Goal: Task Accomplishment & Management: Complete application form

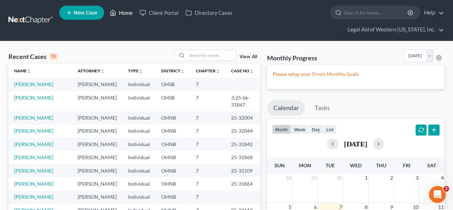
click at [117, 10] on link "Home" at bounding box center [121, 12] width 30 height 13
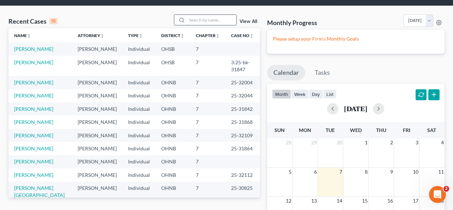
click at [201, 15] on input "search" at bounding box center [211, 20] width 49 height 10
type input "[PERSON_NAME]"
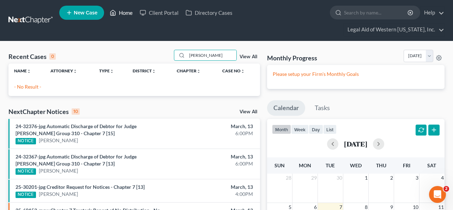
click at [116, 15] on icon at bounding box center [113, 12] width 6 height 8
click at [80, 11] on link "New Case" at bounding box center [81, 13] width 45 height 14
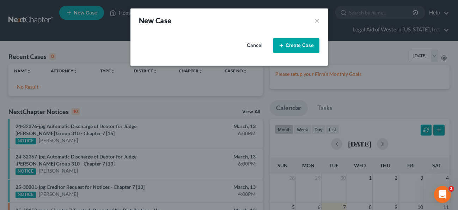
select select "61"
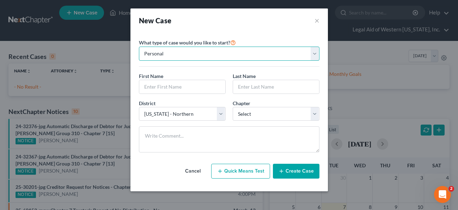
drag, startPoint x: 184, startPoint y: 51, endPoint x: 179, endPoint y: 57, distance: 6.8
click at [183, 51] on select "Personal Business" at bounding box center [229, 54] width 181 height 14
click at [139, 47] on select "Personal Business" at bounding box center [229, 54] width 181 height 14
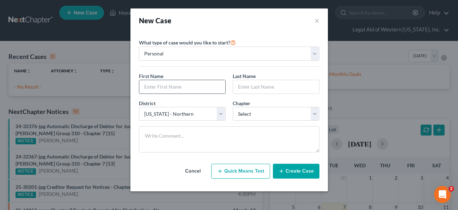
click at [180, 91] on input "text" at bounding box center [182, 86] width 86 height 13
type input "Raehna"
type input "[PERSON_NAME]"
select select "0"
click at [300, 172] on button "Create Case" at bounding box center [296, 171] width 47 height 15
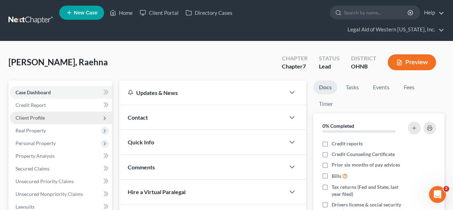
click at [61, 111] on span "Client Profile" at bounding box center [61, 117] width 102 height 13
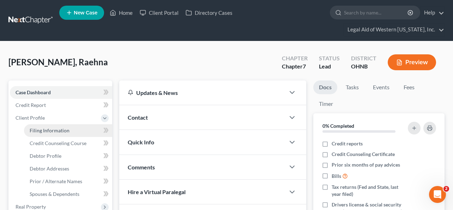
click at [72, 124] on link "Filing Information" at bounding box center [68, 130] width 88 height 13
select select "1"
select select "0"
select select "61"
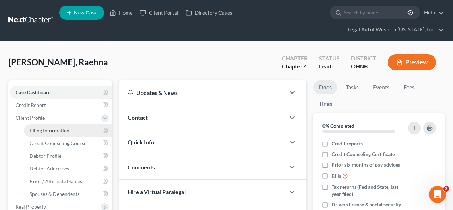
select select "36"
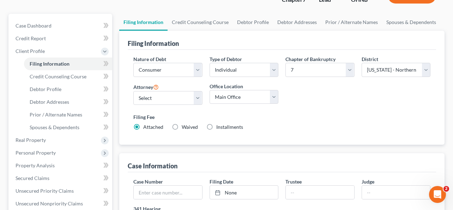
scroll to position [71, 0]
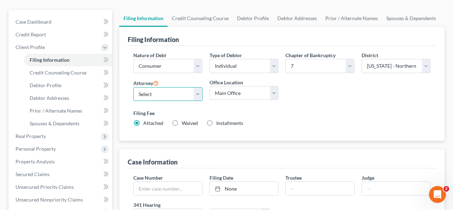
click at [169, 87] on select "Select [PERSON_NAME] - OHNB [PERSON_NAME] - OHSB [PERSON_NAME] - OHSB [PERSON_N…" at bounding box center [167, 94] width 69 height 14
select select "3"
click at [133, 87] on select "Select [PERSON_NAME] - OHNB [PERSON_NAME] - OHSB [PERSON_NAME] - OHSB [PERSON_N…" at bounding box center [167, 94] width 69 height 14
click at [182, 120] on label "Waived Waived" at bounding box center [190, 123] width 16 height 7
click at [184, 120] on input "Waived Waived" at bounding box center [186, 122] width 5 height 5
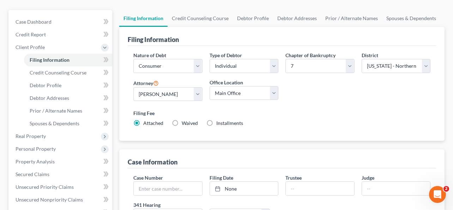
radio input "true"
radio input "false"
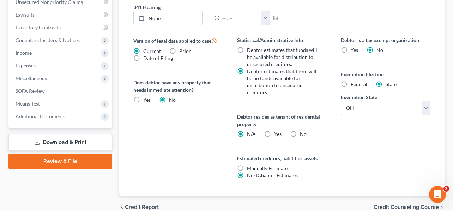
scroll to position [291, 0]
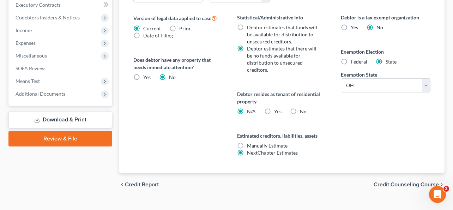
click at [376, 182] on span "Credit Counseling Course" at bounding box center [405, 185] width 65 height 6
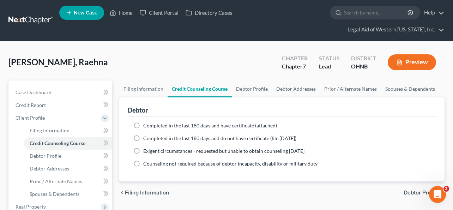
click at [143, 122] on label "Completed in the last 180 days and have certificate (attached)" at bounding box center [210, 125] width 134 height 7
click at [146, 122] on input "Completed in the last 180 days and have certificate (attached)" at bounding box center [148, 124] width 5 height 5
radio input "true"
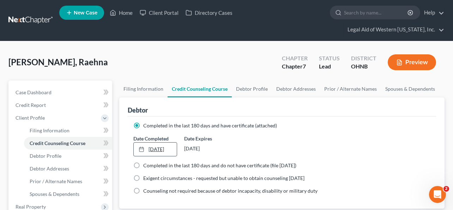
click at [157, 142] on link "[DATE]" at bounding box center [155, 148] width 43 height 13
type input "[DATE]"
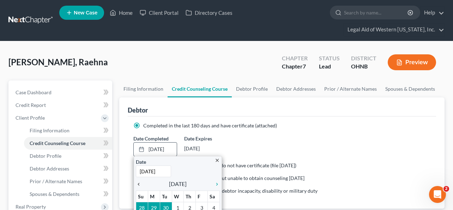
click at [140, 181] on icon "chevron_left" at bounding box center [140, 184] width 9 height 6
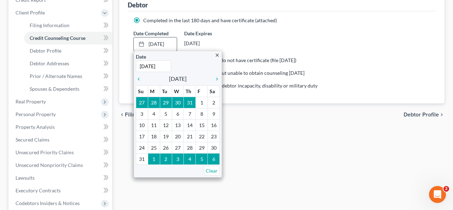
scroll to position [106, 0]
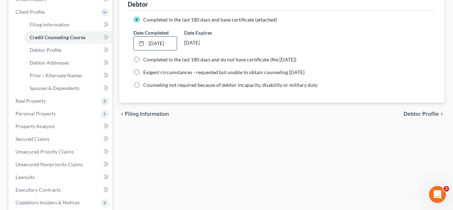
click at [424, 111] on span "Debtor Profile" at bounding box center [420, 114] width 35 height 6
select select "0"
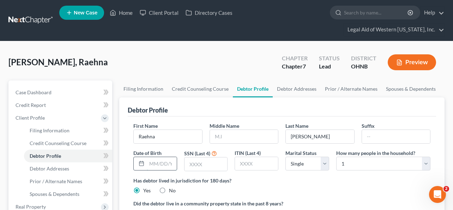
click at [158, 157] on input "text" at bounding box center [162, 163] width 30 height 13
click at [163, 157] on input "text" at bounding box center [162, 163] width 30 height 13
type input "[DATE]"
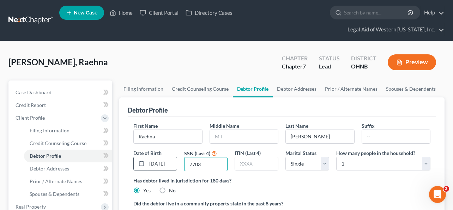
type input "7703"
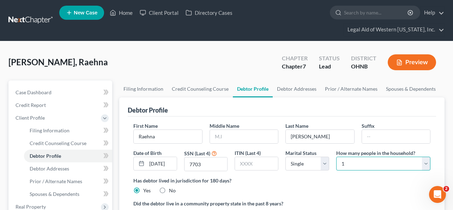
click at [358, 157] on select "Select 1 2 3 4 5 6 7 8 9 10 11 12 13 14 15 16 17 18 19 20" at bounding box center [383, 164] width 94 height 14
select select "2"
click at [336, 157] on select "Select 1 2 3 4 5 6 7 8 9 10 11 12 13 14 15 16 17 18 19 20" at bounding box center [383, 164] width 94 height 14
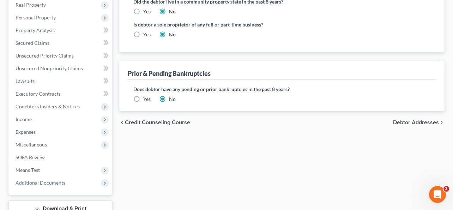
scroll to position [212, 0]
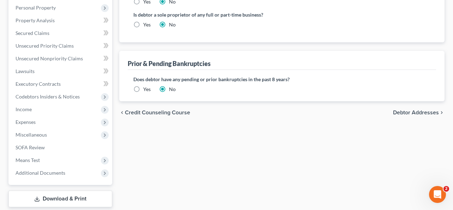
click at [426, 110] on span "Debtor Addresses" at bounding box center [416, 113] width 46 height 6
select select "0"
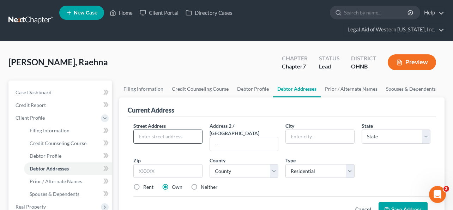
click at [146, 130] on input "text" at bounding box center [168, 136] width 68 height 13
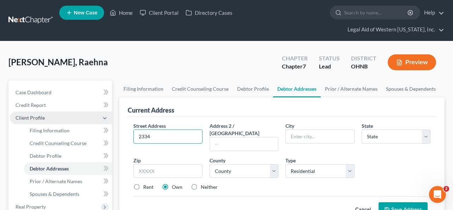
type input "2334 Rockspring"
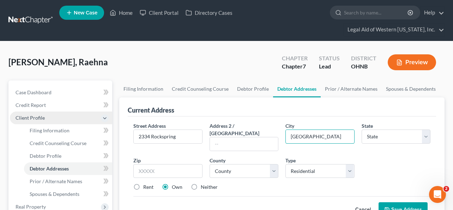
type input "[GEOGRAPHIC_DATA]"
select select "36"
type input "43614"
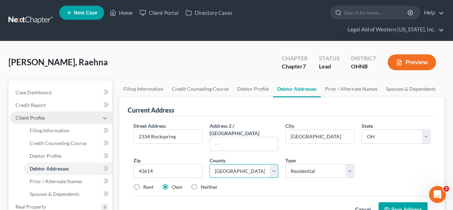
select select "47"
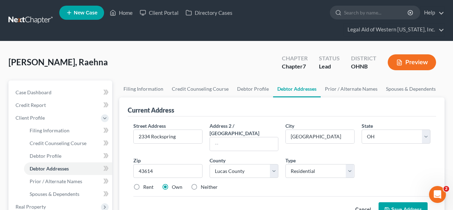
click at [143, 183] on label "Rent" at bounding box center [148, 186] width 10 height 7
click at [146, 183] on input "Rent" at bounding box center [148, 185] width 5 height 5
radio input "true"
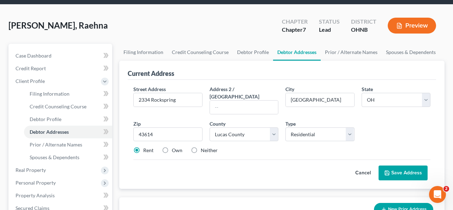
scroll to position [71, 0]
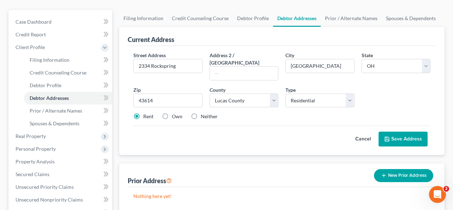
click at [408, 132] on button "Save Address" at bounding box center [402, 139] width 49 height 15
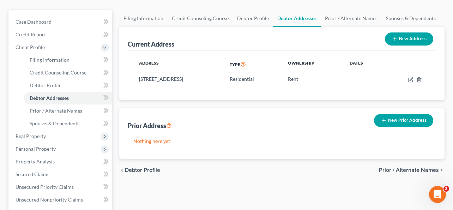
click at [425, 167] on span "Prior / Alternate Names" at bounding box center [409, 170] width 60 height 6
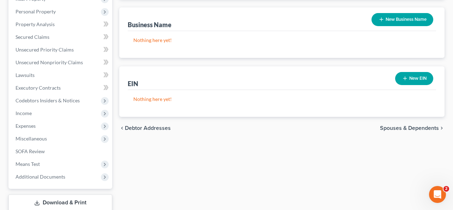
scroll to position [212, 0]
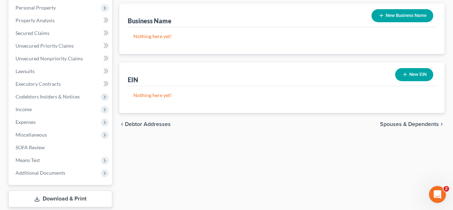
click at [405, 121] on span "Spouses & Dependents" at bounding box center [409, 124] width 59 height 6
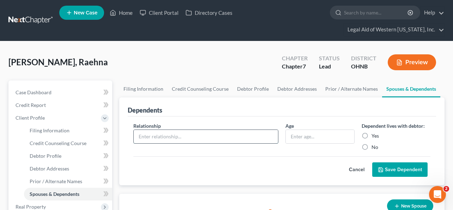
click at [169, 130] on input "text" at bounding box center [206, 136] width 144 height 13
click at [171, 130] on input "text" at bounding box center [206, 136] width 144 height 13
type input "Child"
click at [319, 130] on input "text" at bounding box center [320, 136] width 68 height 13
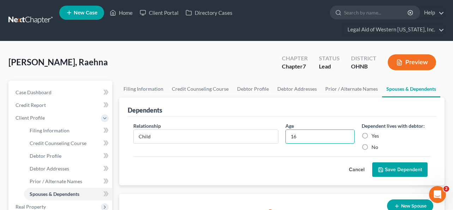
type input "16"
click at [371, 132] on label "Yes" at bounding box center [374, 135] width 7 height 7
click at [374, 132] on input "Yes" at bounding box center [376, 134] width 5 height 5
radio input "true"
click at [395, 162] on button "Save Dependent" at bounding box center [399, 169] width 55 height 15
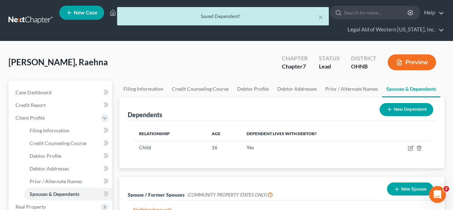
drag, startPoint x: 417, startPoint y: 94, endPoint x: 395, endPoint y: 97, distance: 22.4
click at [417, 103] on button "New Dependent" at bounding box center [406, 109] width 54 height 13
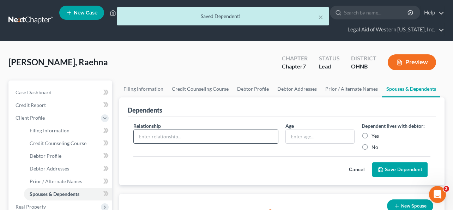
click at [157, 130] on input "text" at bounding box center [206, 136] width 144 height 13
type input "Child"
click at [333, 130] on input "text" at bounding box center [320, 136] width 68 height 13
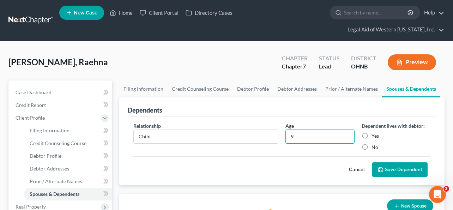
type input "9"
click at [371, 132] on label "Yes" at bounding box center [374, 135] width 7 height 7
click at [374, 132] on input "Yes" at bounding box center [376, 134] width 5 height 5
radio input "true"
click at [395, 162] on button "Save Dependent" at bounding box center [399, 169] width 55 height 15
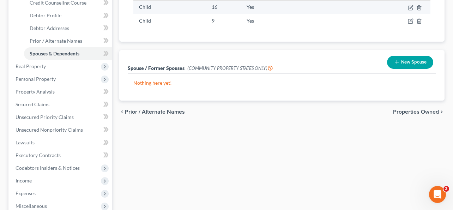
scroll to position [141, 0]
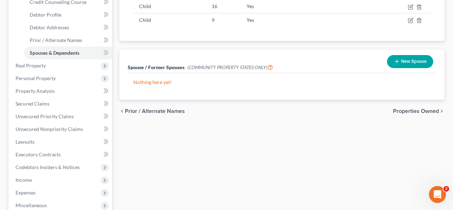
click at [415, 108] on span "Properties Owned" at bounding box center [416, 111] width 46 height 6
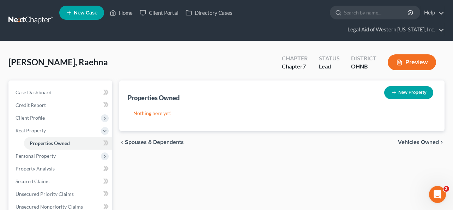
click at [413, 139] on span "Vehicles Owned" at bounding box center [418, 142] width 41 height 6
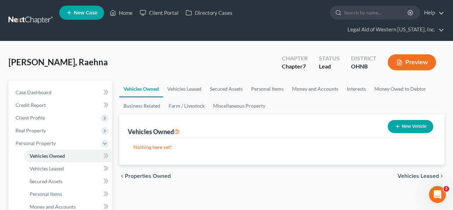
click at [412, 120] on button "New Vehicle" at bounding box center [410, 126] width 45 height 13
select select "0"
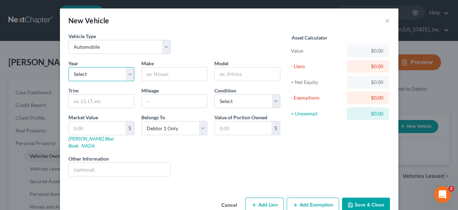
click at [93, 73] on select "Select 2026 2025 2024 2023 2022 2021 2020 2019 2018 2017 2016 2015 2014 2013 20…" at bounding box center [101, 74] width 66 height 14
select select "7"
click at [68, 67] on select "Select 2026 2025 2024 2023 2022 2021 2020 2019 2018 2017 2016 2015 2014 2013 20…" at bounding box center [101, 74] width 66 height 14
click at [178, 74] on input "text" at bounding box center [174, 73] width 65 height 13
type input "Honda"
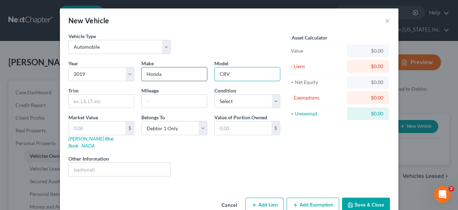
type input "CRV"
drag, startPoint x: 172, startPoint y: 102, endPoint x: 166, endPoint y: 102, distance: 5.7
click at [171, 103] on input "text" at bounding box center [174, 100] width 65 height 13
type input "66000"
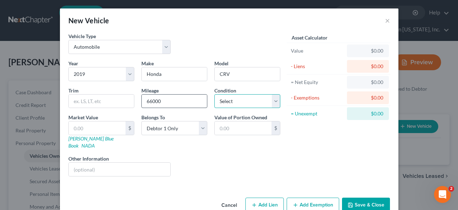
select select "2"
click at [263, 200] on button "Add Lien" at bounding box center [264, 204] width 38 height 15
select select "0"
